Goal: Task Accomplishment & Management: Complete application form

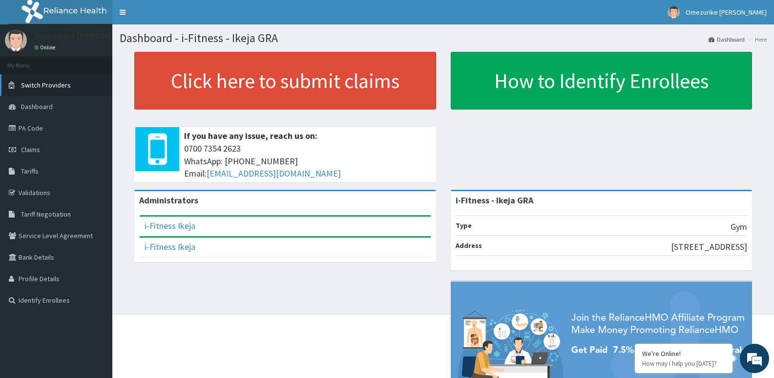
click at [49, 88] on span "Switch Providers" at bounding box center [46, 85] width 50 height 9
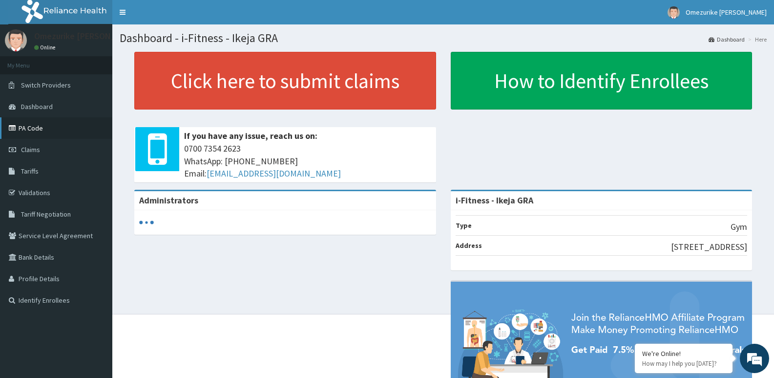
click at [38, 133] on link "PA Code" at bounding box center [56, 127] width 112 height 21
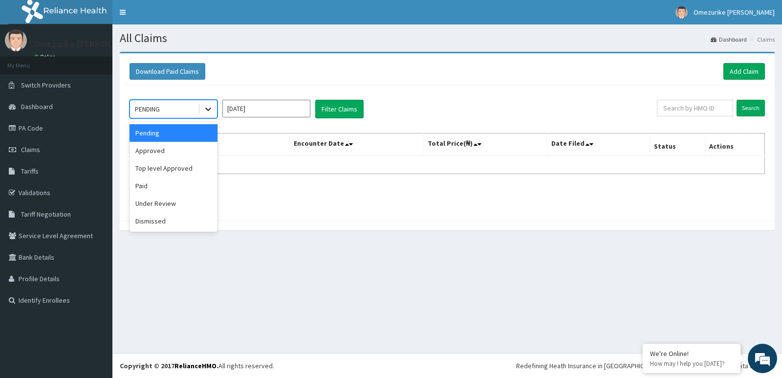
click at [208, 114] on div at bounding box center [208, 109] width 18 height 18
click at [734, 77] on link "Add Claim" at bounding box center [744, 71] width 42 height 17
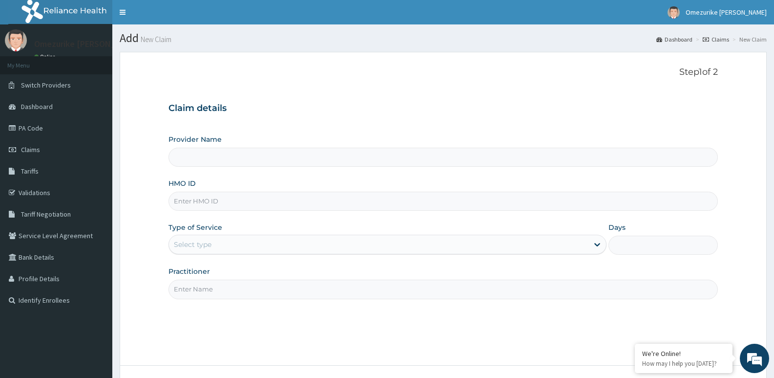
click at [252, 200] on input "HMO ID" at bounding box center [444, 201] width 550 height 19
type input "i-Fitness - Ikeja GRA"
type input "1"
paste input "SZX/10008/B"
type input "SZX/10008/B"
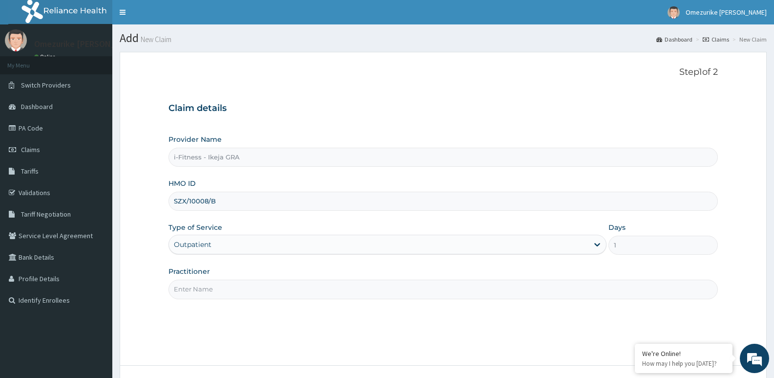
drag, startPoint x: 264, startPoint y: 286, endPoint x: 271, endPoint y: 291, distance: 7.7
click at [264, 287] on input "Practitioner" at bounding box center [444, 288] width 550 height 19
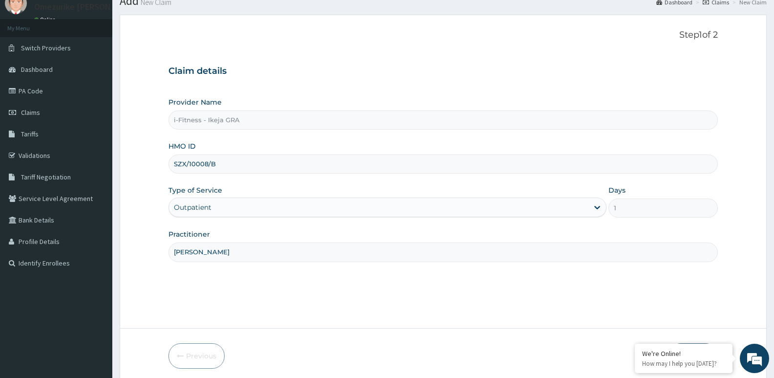
scroll to position [75, 0]
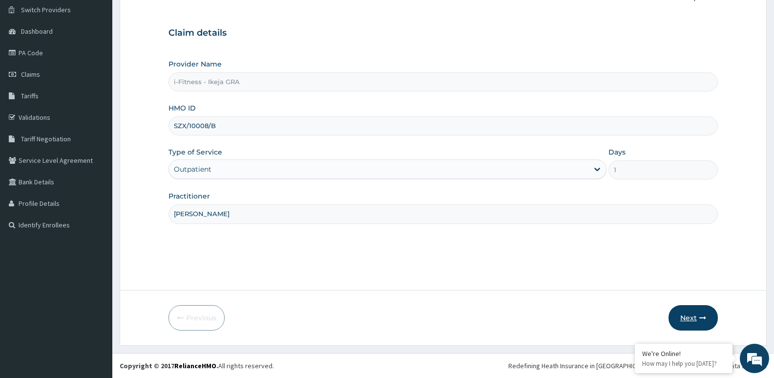
type input "[PERSON_NAME]"
click at [679, 314] on button "Next" at bounding box center [693, 317] width 49 height 25
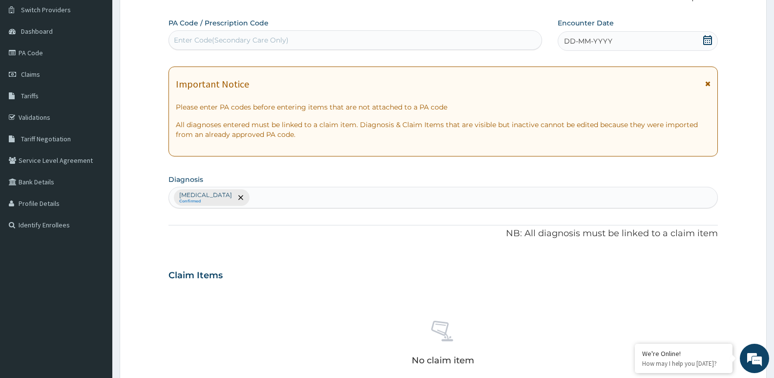
click at [269, 42] on div "Enter Code(Secondary Care Only)" at bounding box center [231, 40] width 115 height 10
type input "PA/256530"
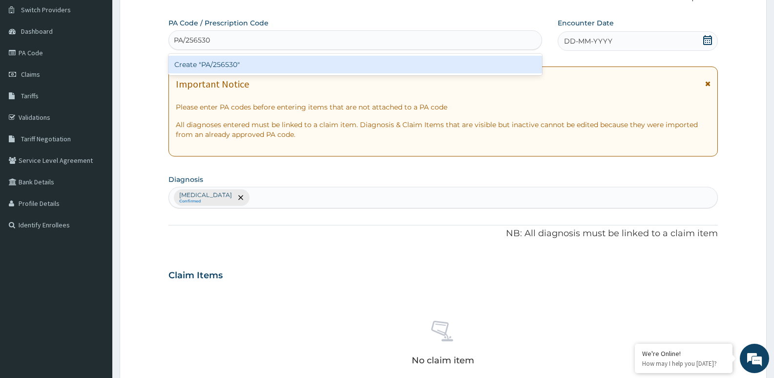
click at [334, 67] on div "Create "PA/256530"" at bounding box center [356, 65] width 374 height 18
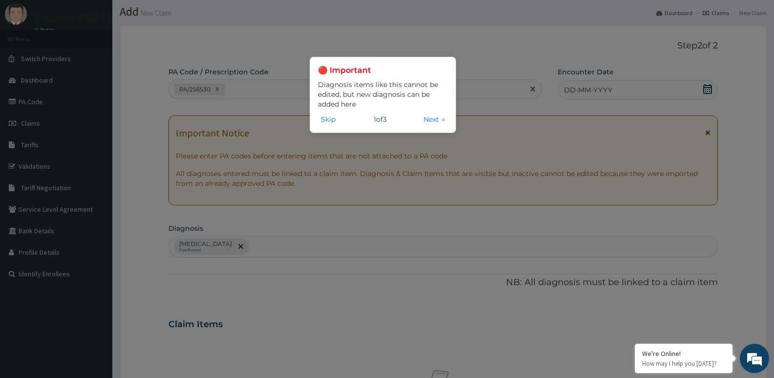
scroll to position [0, 0]
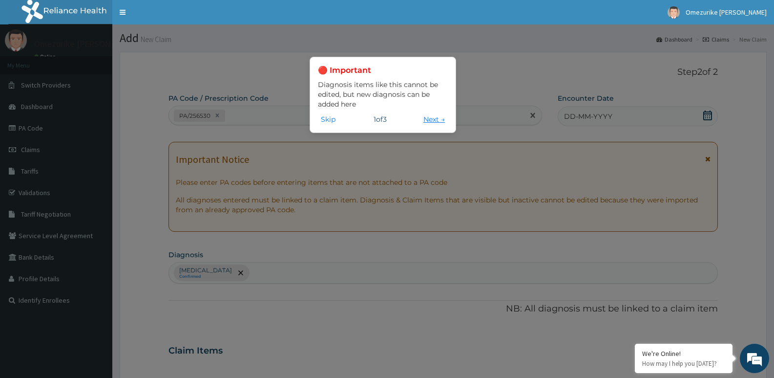
click at [433, 120] on button "Next →" at bounding box center [434, 119] width 27 height 11
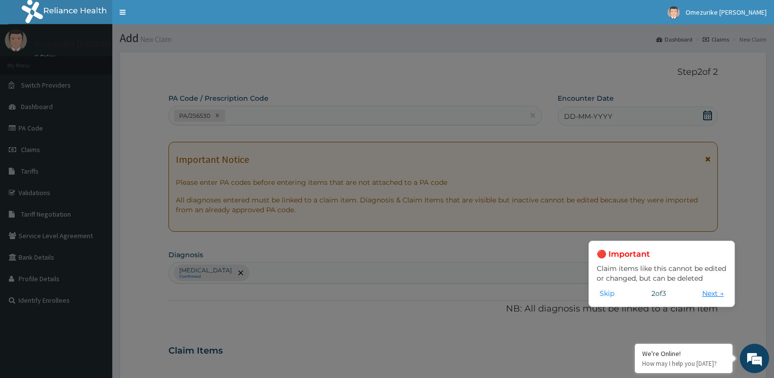
click at [711, 293] on button "Next →" at bounding box center [713, 293] width 27 height 11
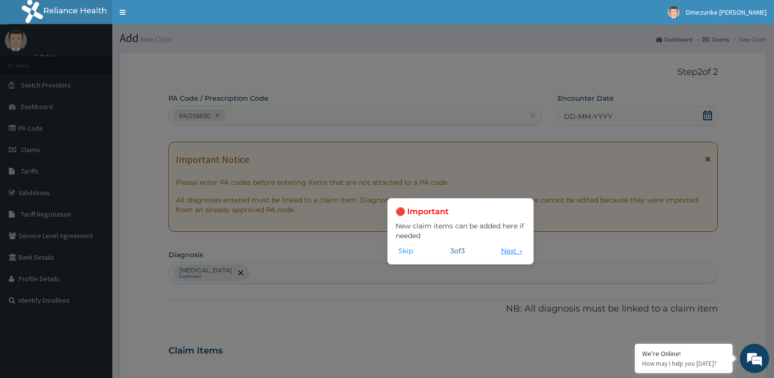
click at [503, 252] on button "Next →" at bounding box center [511, 250] width 27 height 11
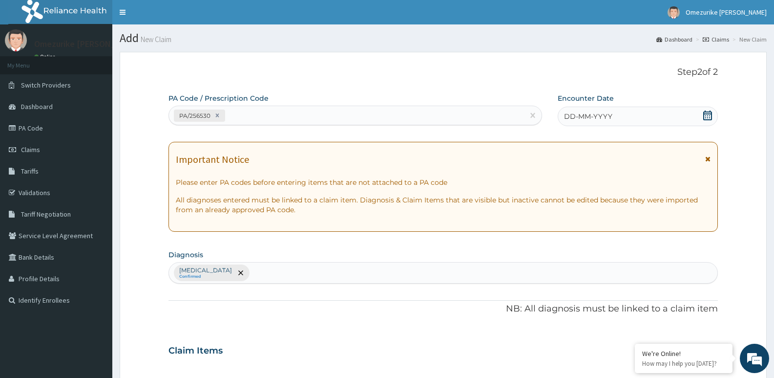
click at [707, 160] on icon at bounding box center [708, 158] width 5 height 7
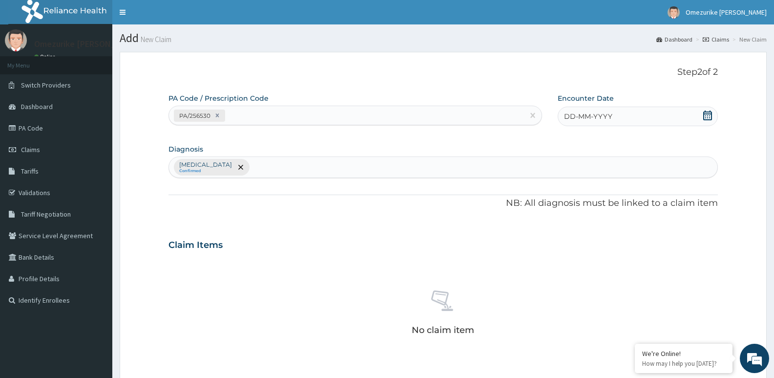
click at [454, 171] on div "[MEDICAL_DATA] Confirmed" at bounding box center [444, 166] width 550 height 21
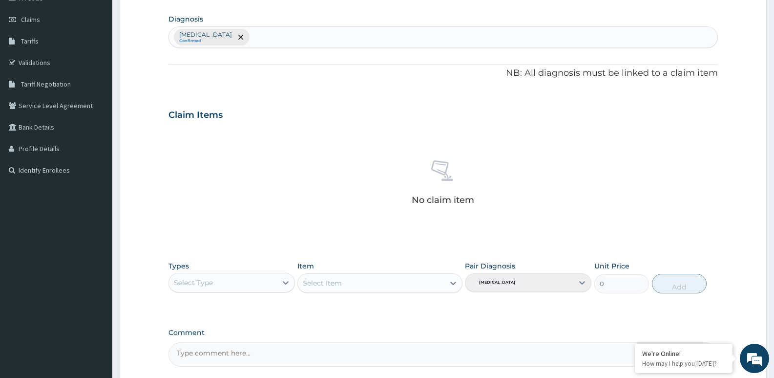
scroll to position [147, 0]
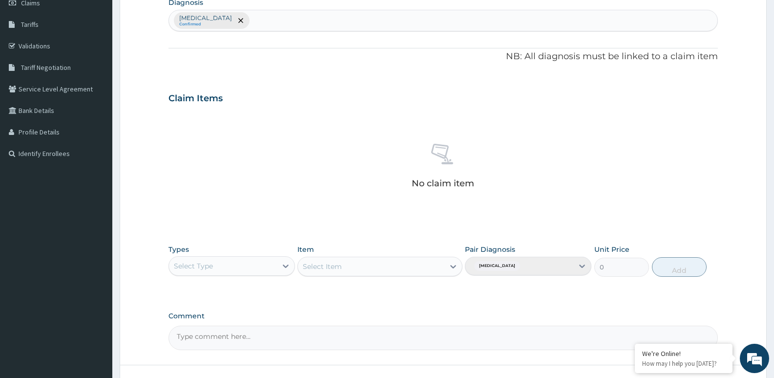
click at [250, 265] on div "Select Type" at bounding box center [223, 266] width 108 height 16
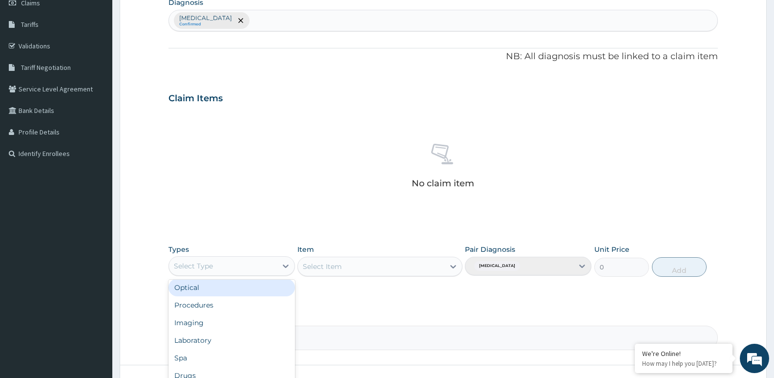
scroll to position [33, 0]
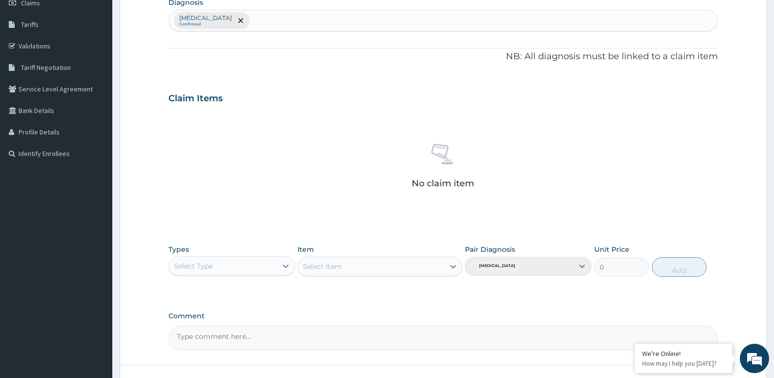
click at [391, 303] on div "PA Code / Prescription Code PA/256530 Encounter Date DD-MM-YYYY Diagnosis [MEDI…" at bounding box center [444, 148] width 550 height 403
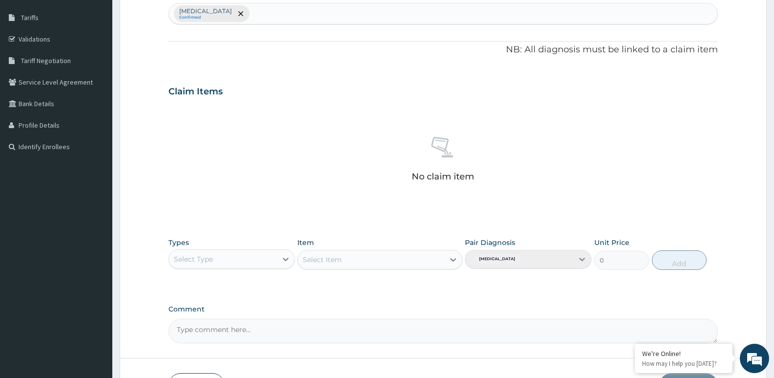
scroll to position [221, 0]
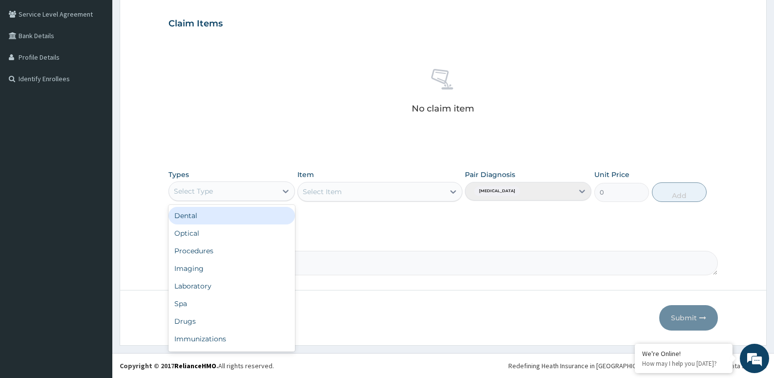
click at [272, 193] on div "Select Type" at bounding box center [223, 191] width 108 height 16
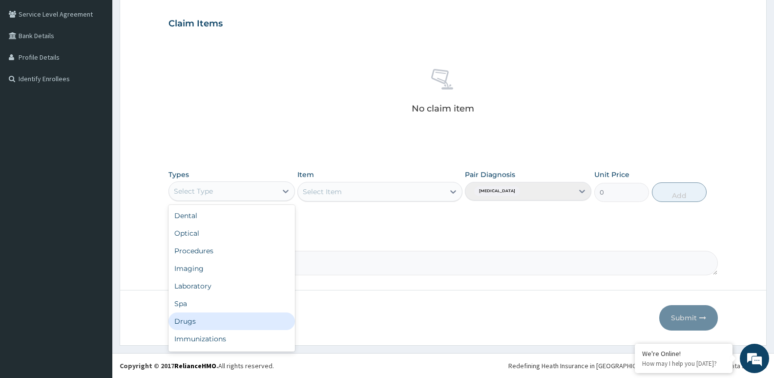
scroll to position [33, 0]
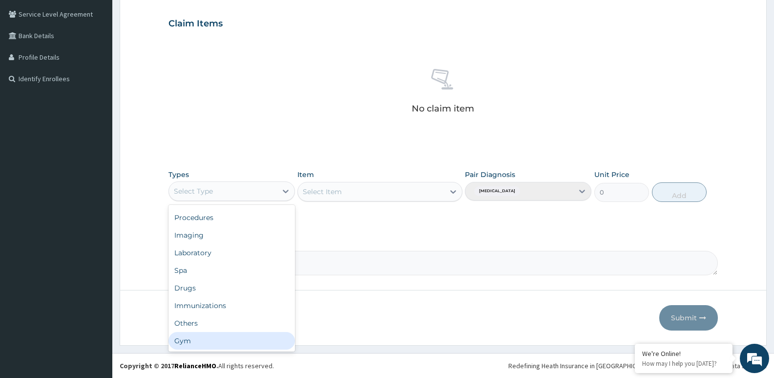
click at [219, 340] on div "Gym" at bounding box center [232, 341] width 127 height 18
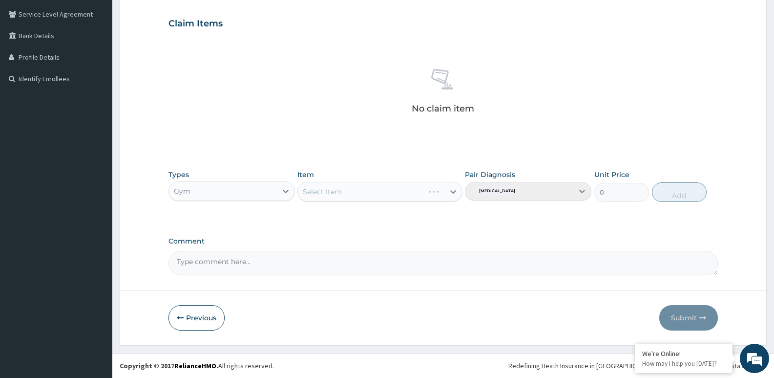
click at [346, 193] on div "Select Item" at bounding box center [380, 192] width 165 height 20
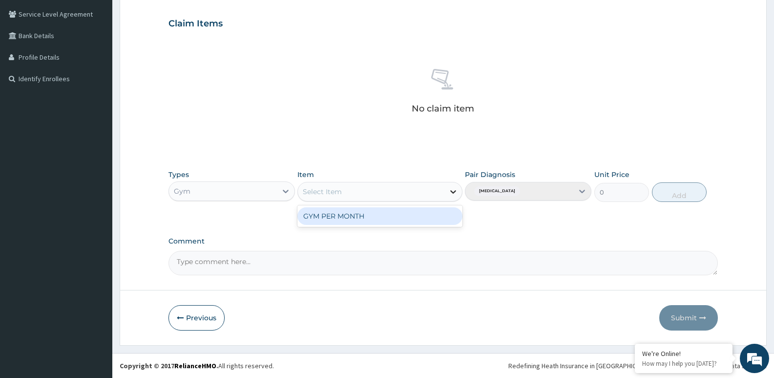
click at [450, 191] on icon at bounding box center [454, 192] width 10 height 10
click at [410, 216] on div "GYM PER MONTH" at bounding box center [380, 216] width 165 height 18
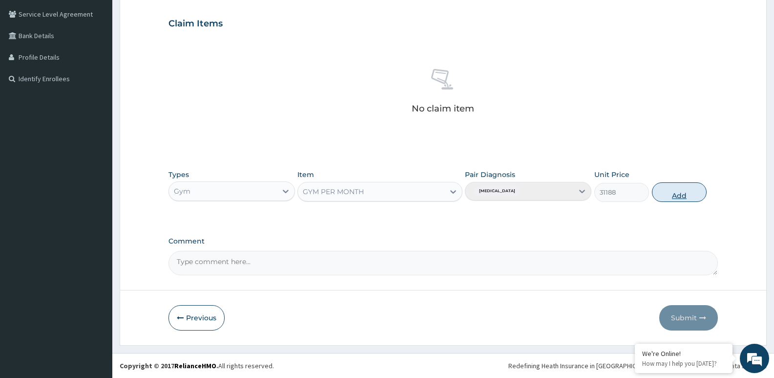
click at [669, 197] on button "Add" at bounding box center [679, 192] width 55 height 20
type input "0"
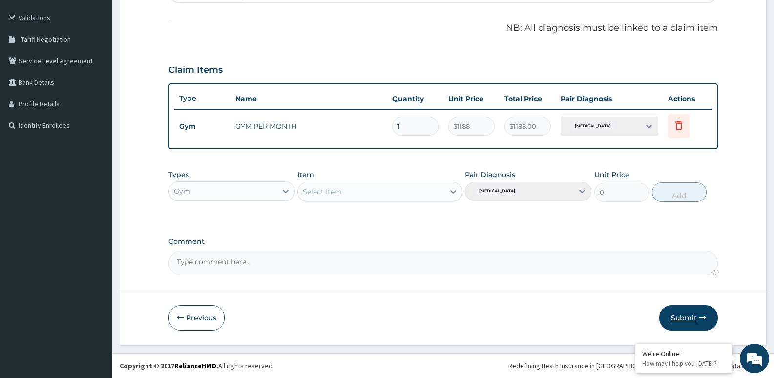
click at [700, 320] on icon "button" at bounding box center [703, 317] width 7 height 7
click at [680, 318] on button "Submit" at bounding box center [689, 317] width 59 height 25
click at [225, 263] on textarea "Comment" at bounding box center [444, 263] width 550 height 24
click at [649, 127] on div "[MEDICAL_DATA]" at bounding box center [610, 126] width 98 height 19
click at [446, 128] on td "31188" at bounding box center [472, 126] width 56 height 29
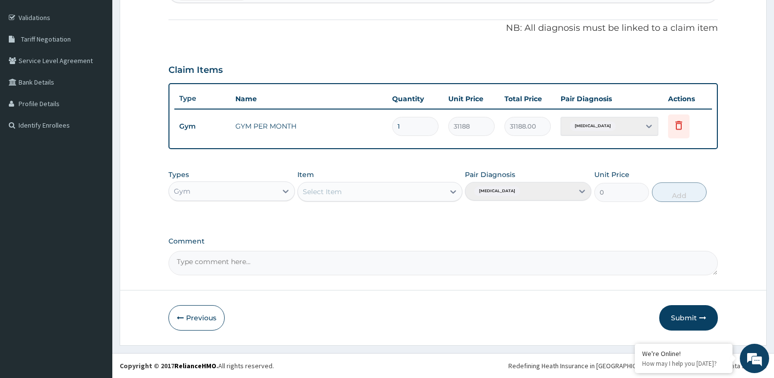
click at [279, 124] on td "GYM PER MONTH" at bounding box center [309, 126] width 157 height 20
click at [209, 194] on div "Gym" at bounding box center [223, 191] width 108 height 16
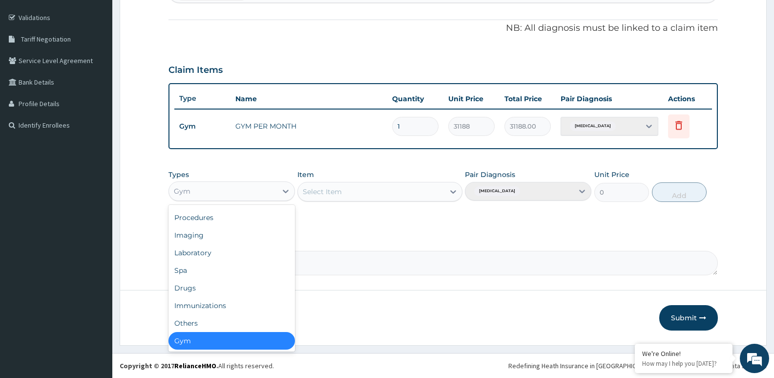
click at [349, 246] on div "Comment" at bounding box center [444, 256] width 550 height 38
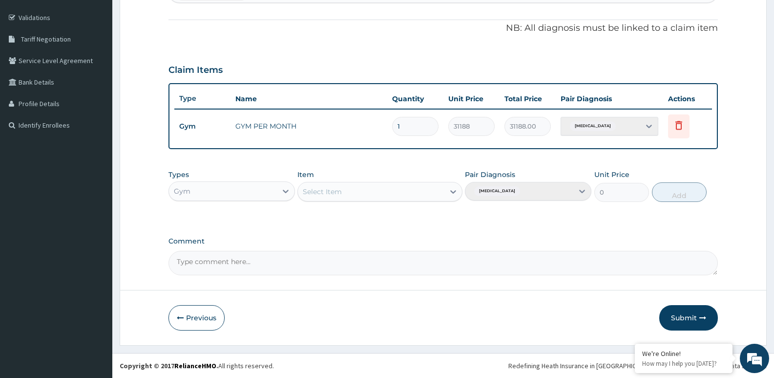
click at [267, 260] on textarea "Comment" at bounding box center [444, 263] width 550 height 24
type textarea "IFITNESS IKEJA GRA"
click at [700, 316] on icon "button" at bounding box center [703, 317] width 7 height 7
click at [689, 316] on button "Submit" at bounding box center [689, 317] width 59 height 25
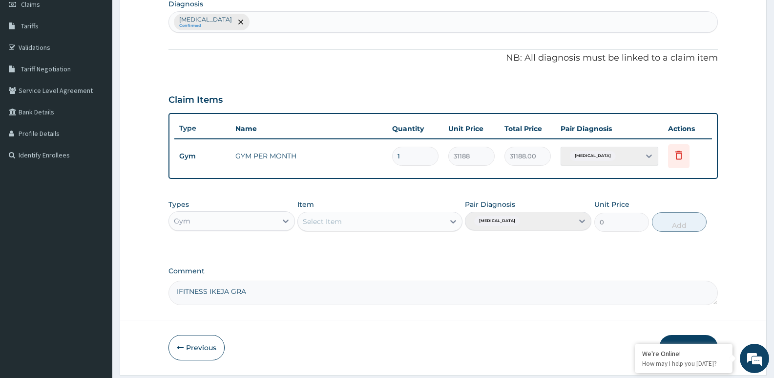
scroll to position [175, 0]
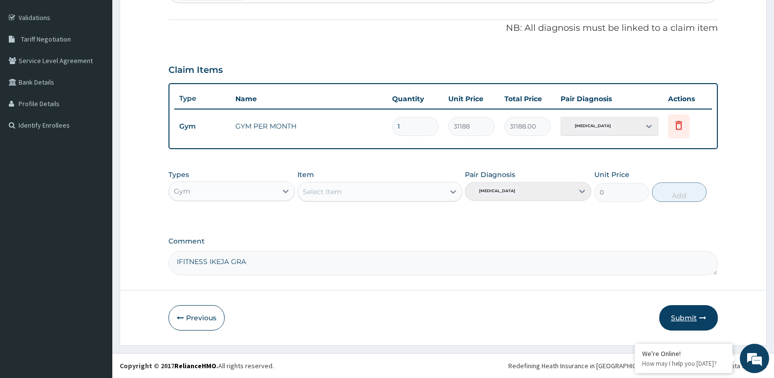
click at [701, 312] on button "Submit" at bounding box center [689, 317] width 59 height 25
click at [362, 197] on div "Select Item" at bounding box center [371, 192] width 146 height 16
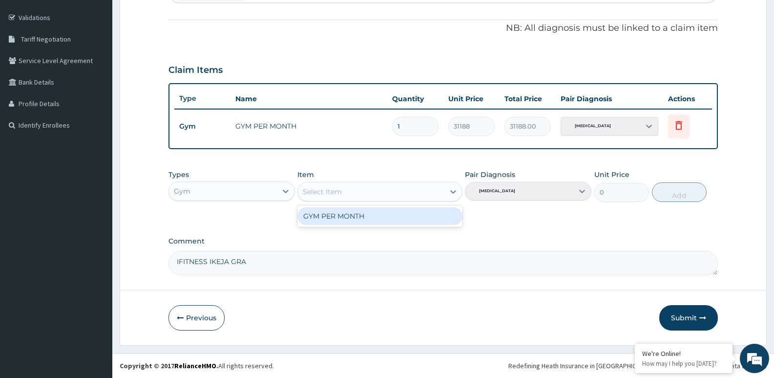
click at [394, 218] on div "GYM PER MONTH" at bounding box center [380, 216] width 165 height 18
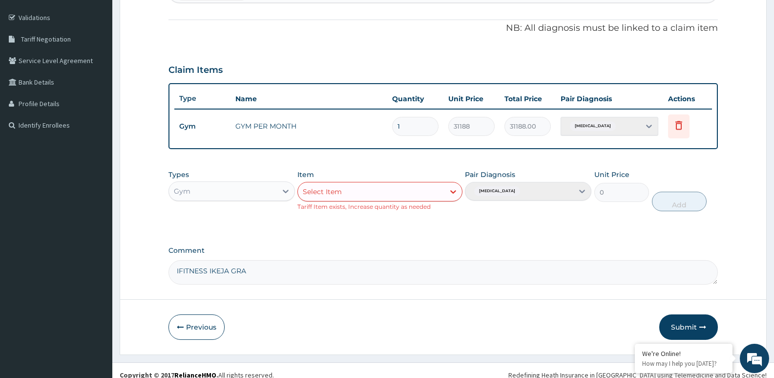
click at [423, 194] on div "Select Item" at bounding box center [371, 192] width 146 height 16
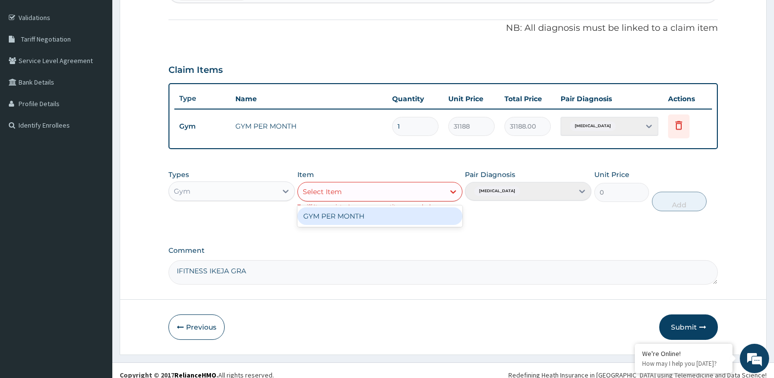
click at [377, 214] on div "GYM PER MONTH" at bounding box center [380, 216] width 165 height 18
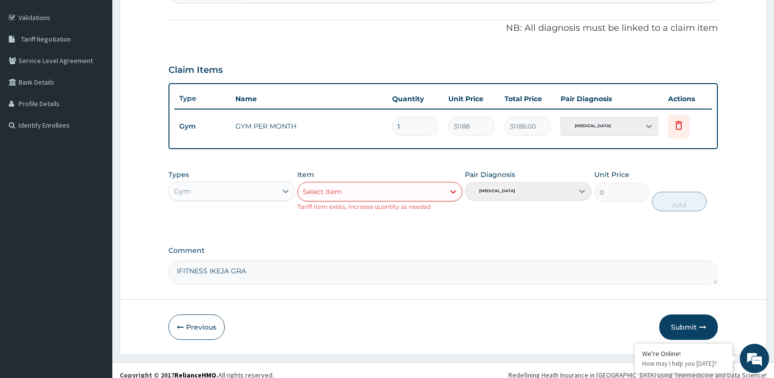
click at [355, 196] on div "Select Item" at bounding box center [371, 192] width 146 height 16
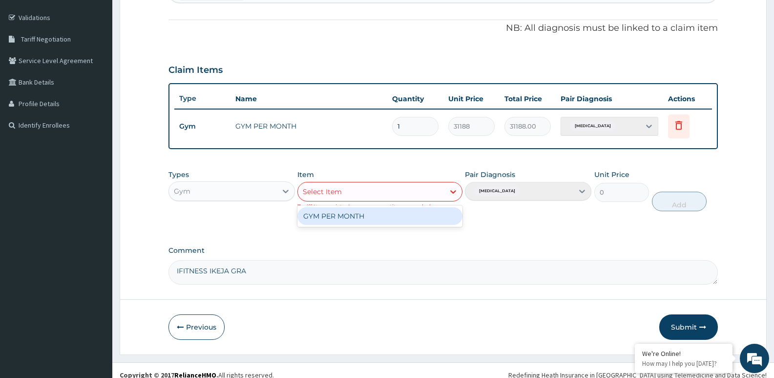
click at [341, 216] on div "GYM PER MONTH" at bounding box center [380, 216] width 165 height 18
click at [446, 191] on div at bounding box center [454, 192] width 18 height 18
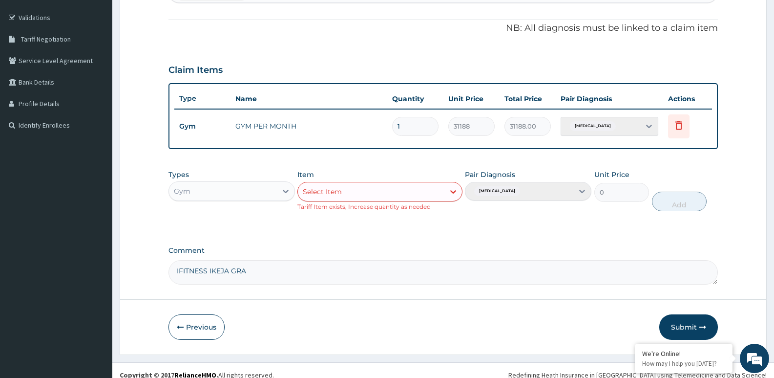
click at [531, 195] on div "Pair Diagnosis [MEDICAL_DATA]" at bounding box center [528, 191] width 127 height 42
click at [547, 191] on div "Pair Diagnosis [MEDICAL_DATA]" at bounding box center [528, 191] width 127 height 42
click at [280, 196] on div at bounding box center [286, 191] width 18 height 18
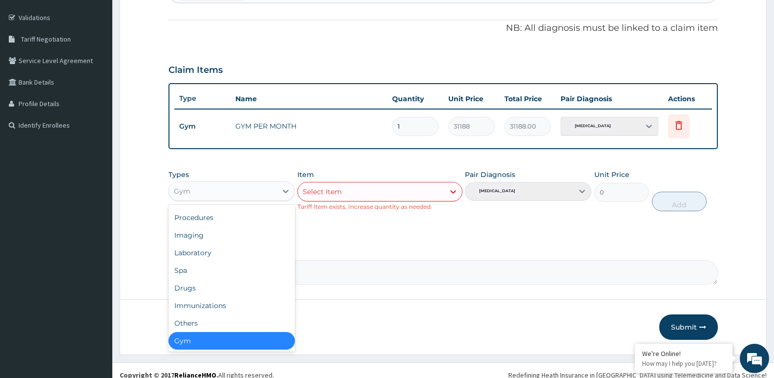
click at [199, 340] on div "Gym" at bounding box center [232, 341] width 127 height 18
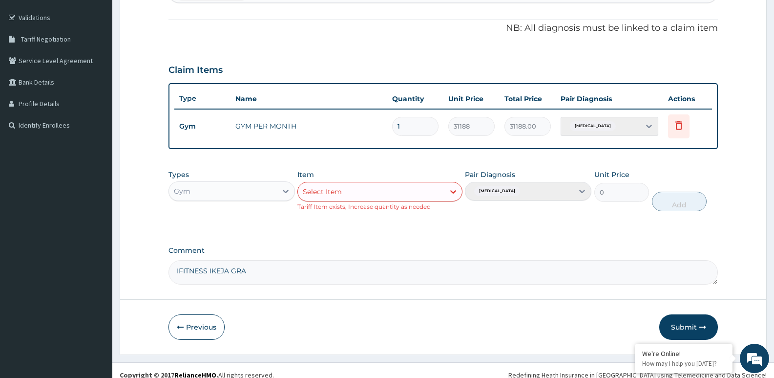
click at [371, 195] on div "Select Item" at bounding box center [371, 192] width 146 height 16
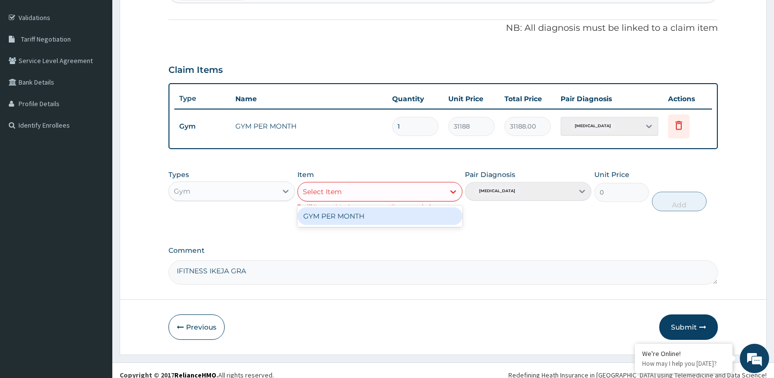
click at [377, 220] on div "GYM PER MONTH" at bounding box center [380, 216] width 165 height 18
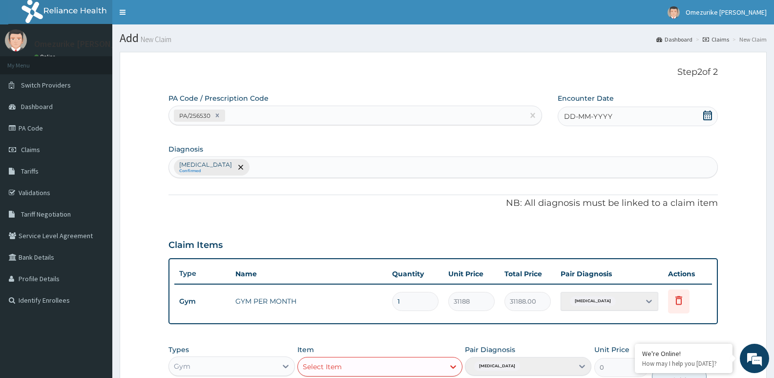
scroll to position [184, 0]
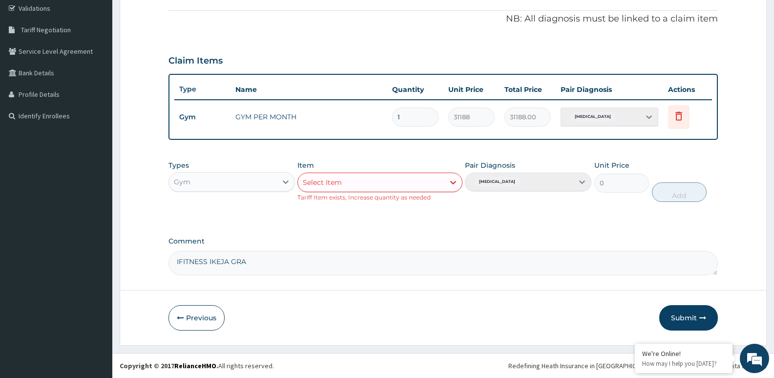
click at [546, 180] on div "Pair Diagnosis [MEDICAL_DATA]" at bounding box center [528, 181] width 127 height 42
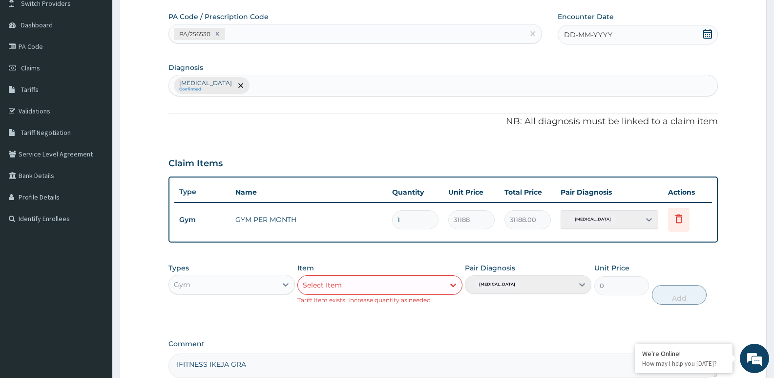
scroll to position [0, 0]
